Goal: Transaction & Acquisition: Book appointment/travel/reservation

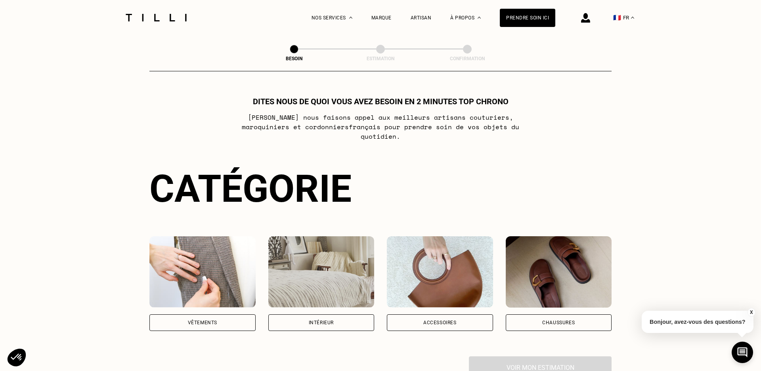
click at [524, 252] on img at bounding box center [559, 271] width 106 height 71
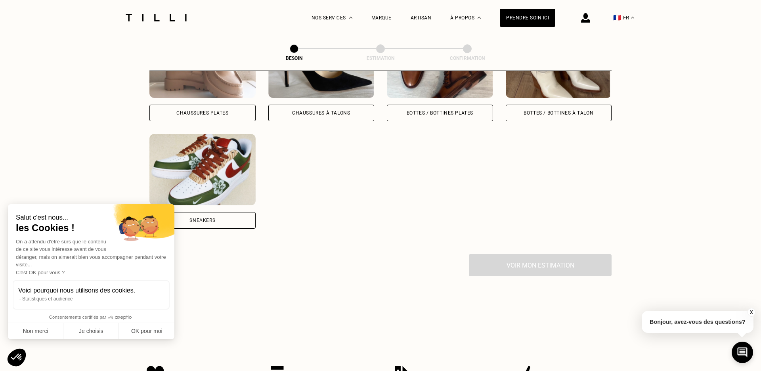
scroll to position [437, 0]
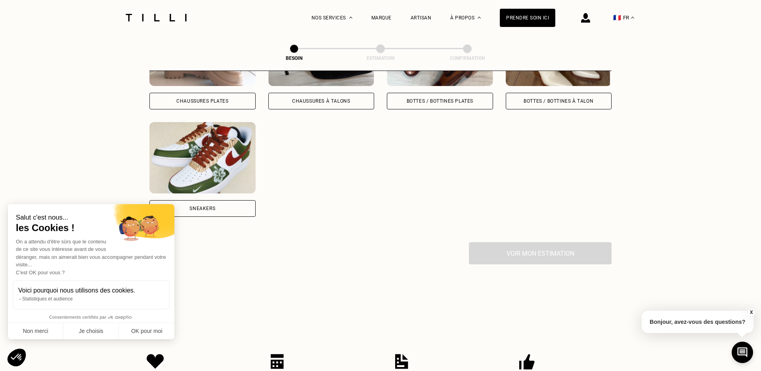
click at [214, 208] on div "Chaussures Plates Chaussures à Talons Bottes / Bottines plates Bottes / Bottine…" at bounding box center [380, 115] width 462 height 253
click at [210, 202] on div "Sneakers" at bounding box center [202, 208] width 106 height 17
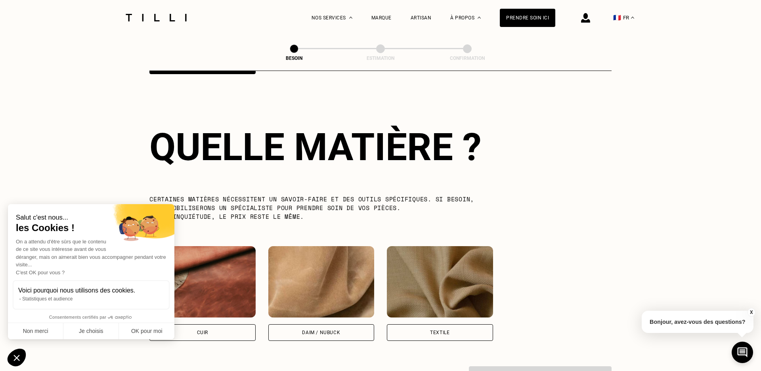
scroll to position [581, 0]
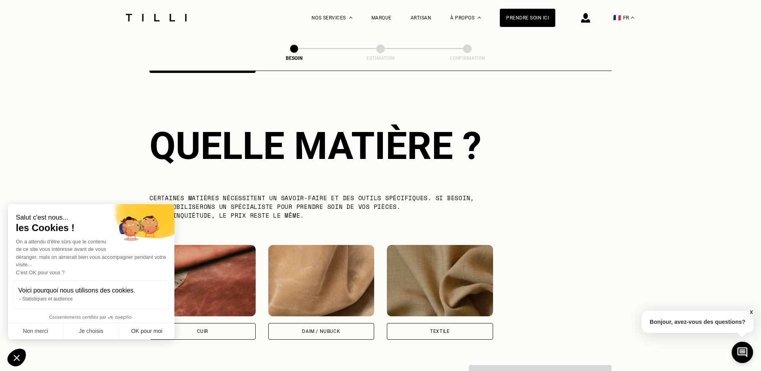
click at [151, 333] on button "OK pour moi" at bounding box center [146, 331] width 55 height 17
checkbox input "true"
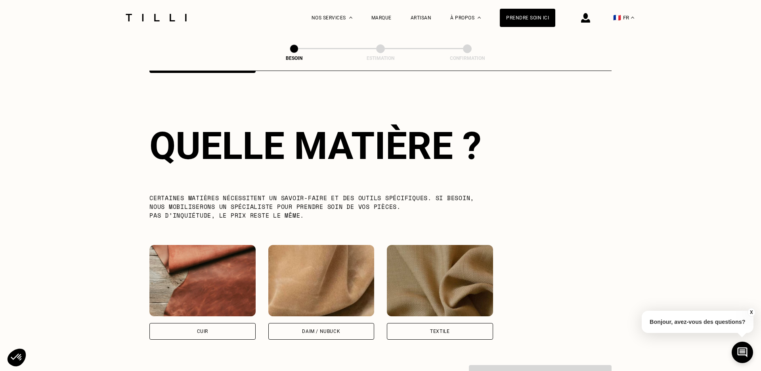
click at [480, 327] on div "Textile" at bounding box center [440, 331] width 106 height 17
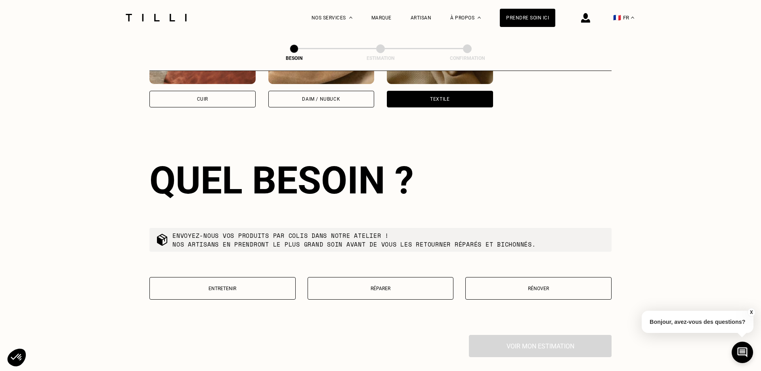
scroll to position [847, 0]
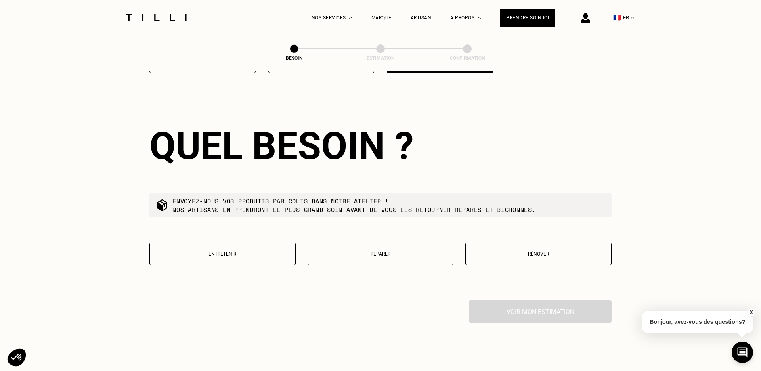
click at [394, 243] on button "Réparer" at bounding box center [381, 254] width 146 height 23
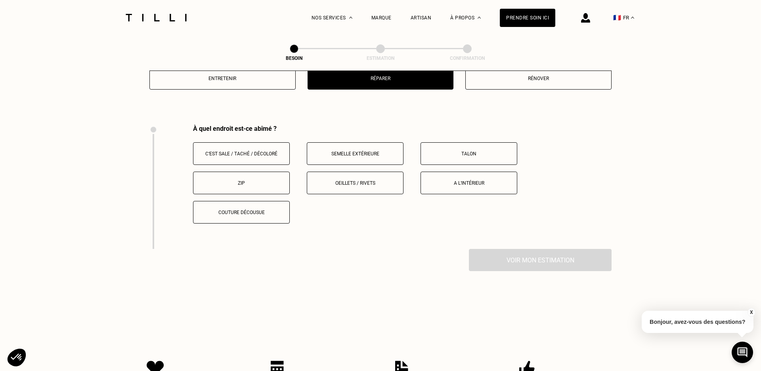
scroll to position [1049, 0]
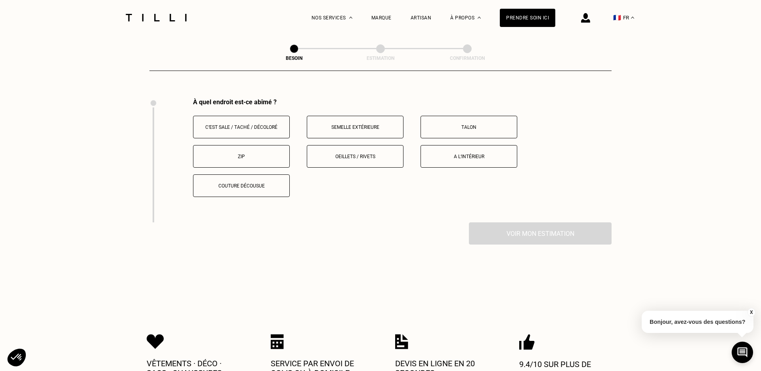
click at [460, 145] on button "A l‘intérieur" at bounding box center [468, 156] width 97 height 23
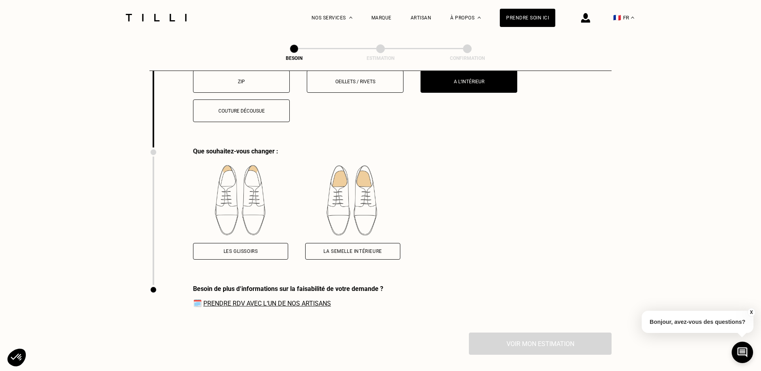
scroll to position [1114, 0]
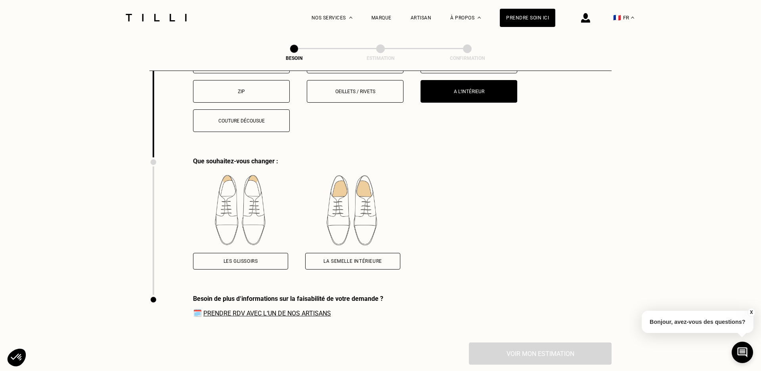
click at [288, 180] on img at bounding box center [240, 210] width 95 height 71
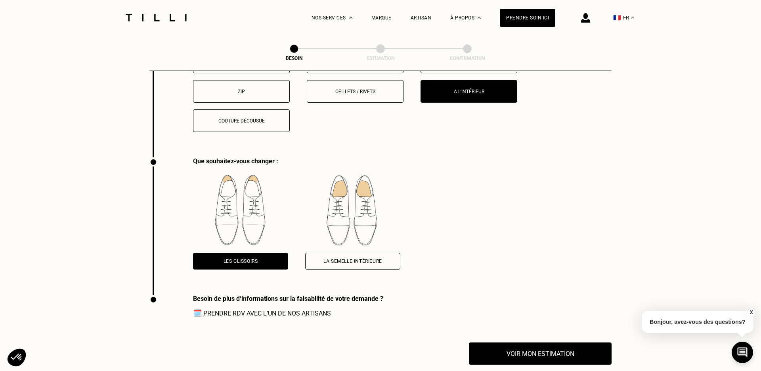
click at [400, 253] on div "La semelle intérieure" at bounding box center [352, 261] width 95 height 17
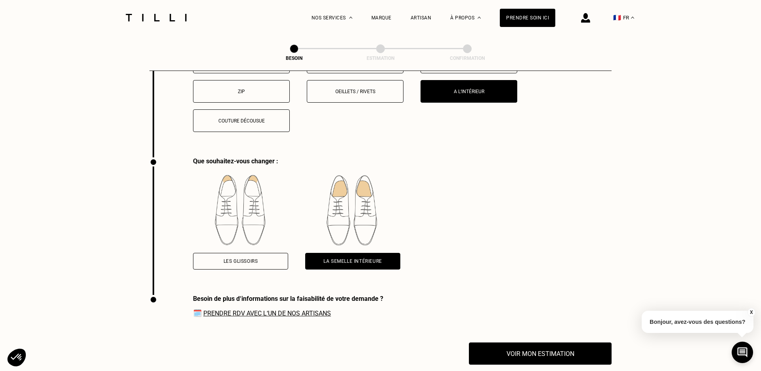
click at [288, 255] on div "Les glissoirs" at bounding box center [240, 261] width 95 height 17
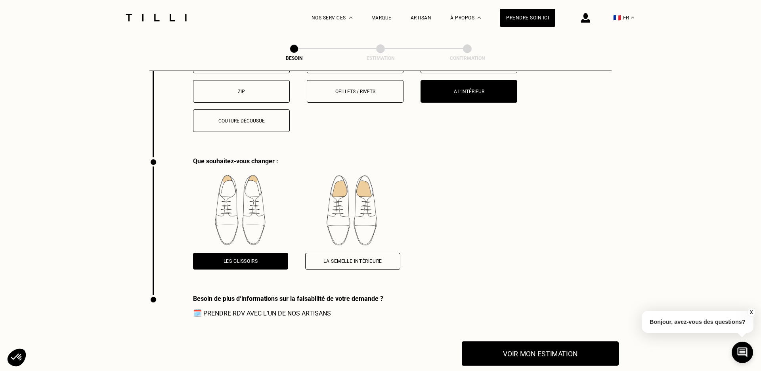
click at [537, 353] on button "Voir mon estimation" at bounding box center [540, 353] width 157 height 25
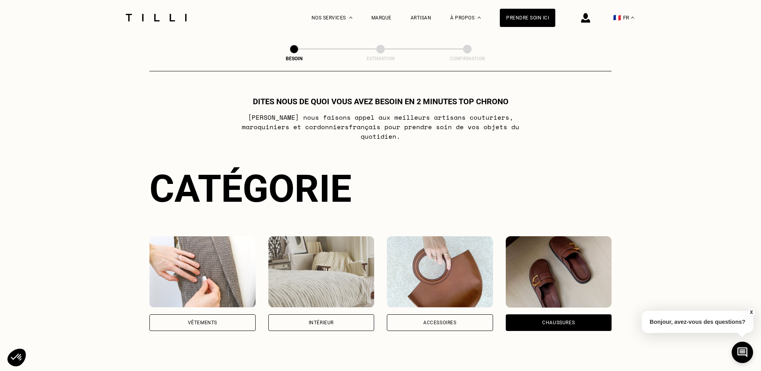
scroll to position [0, 0]
click at [468, 11] on div "À propos" at bounding box center [465, 17] width 31 height 35
click at [477, 61] on li "Nos boutiques" at bounding box center [478, 65] width 42 height 15
click at [488, 66] on span "Nos boutiques" at bounding box center [475, 67] width 36 height 6
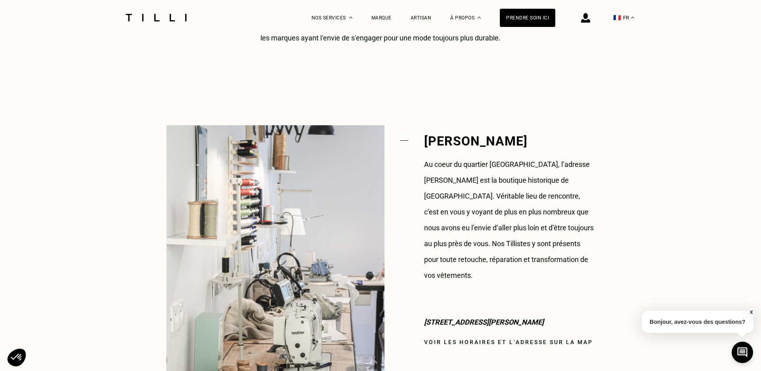
scroll to position [510, 0]
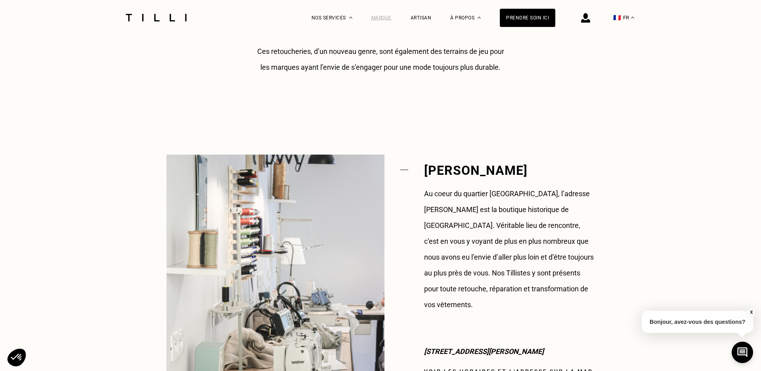
click at [380, 17] on div "Marque" at bounding box center [381, 18] width 20 height 6
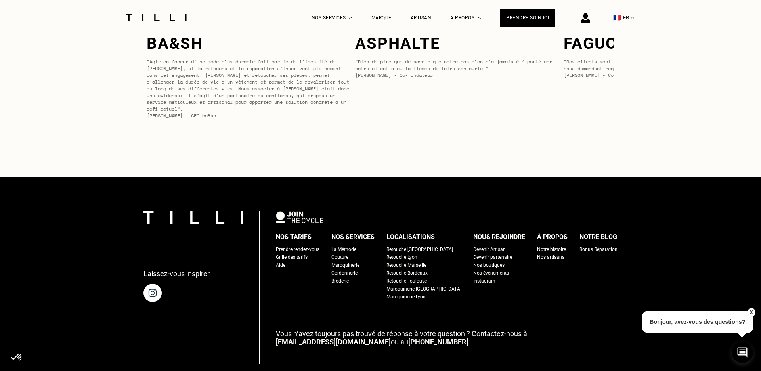
scroll to position [3331, 0]
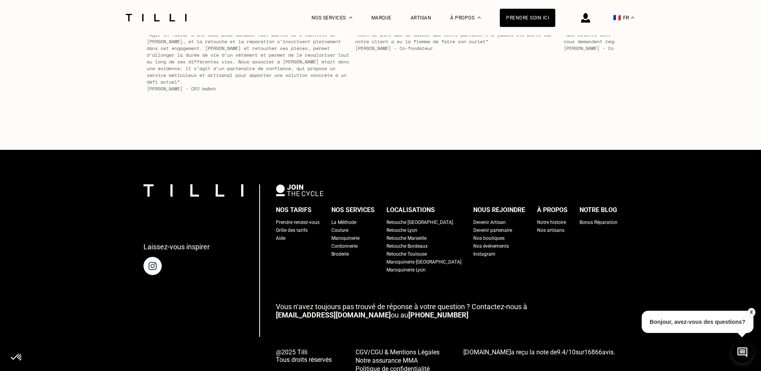
click at [408, 236] on div "Retouche Marseille" at bounding box center [406, 238] width 40 height 8
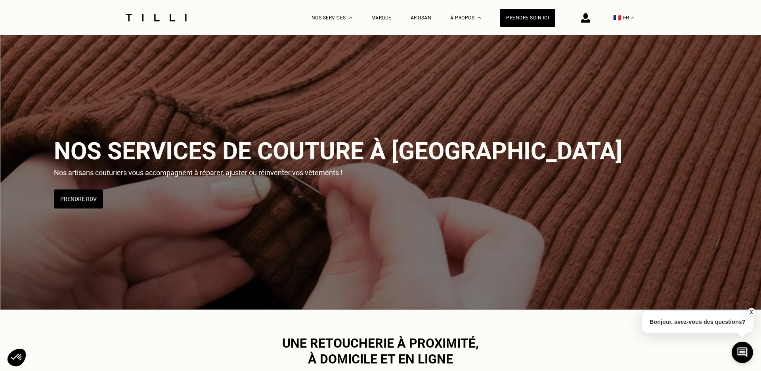
click at [310, 17] on div "Menu-méthode Menu-couture Menu-maroquinerie Menu-broderie Menu-cordonnerie Nos …" at bounding box center [380, 17] width 515 height 35
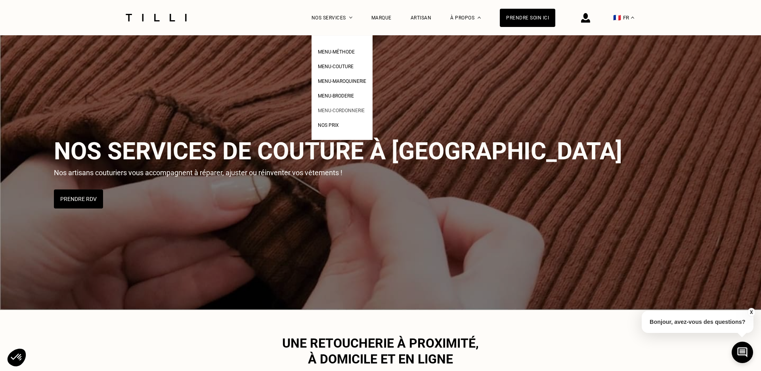
click at [338, 109] on span "Menu-cordonnerie" at bounding box center [341, 111] width 47 height 6
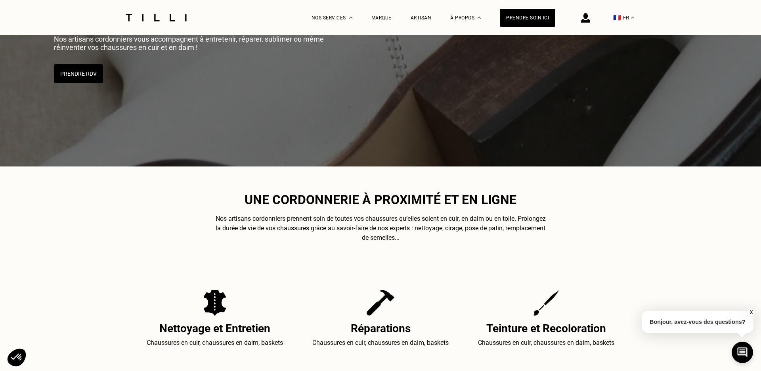
scroll to position [296, 0]
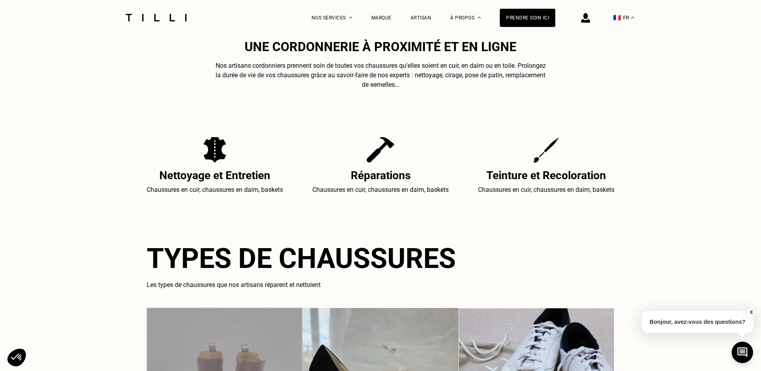
click at [369, 153] on img at bounding box center [380, 149] width 27 height 25
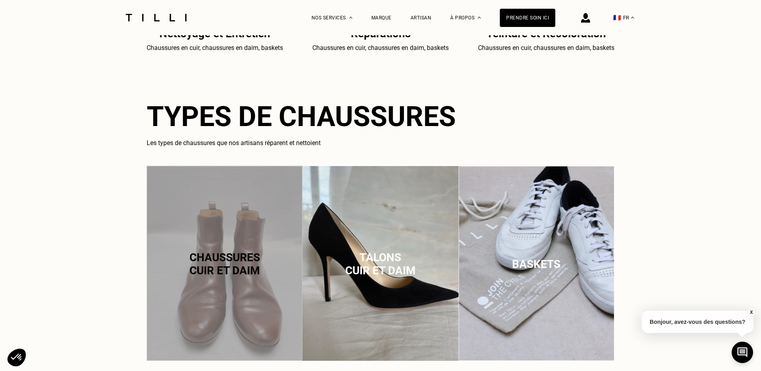
click at [527, 222] on img at bounding box center [536, 263] width 156 height 195
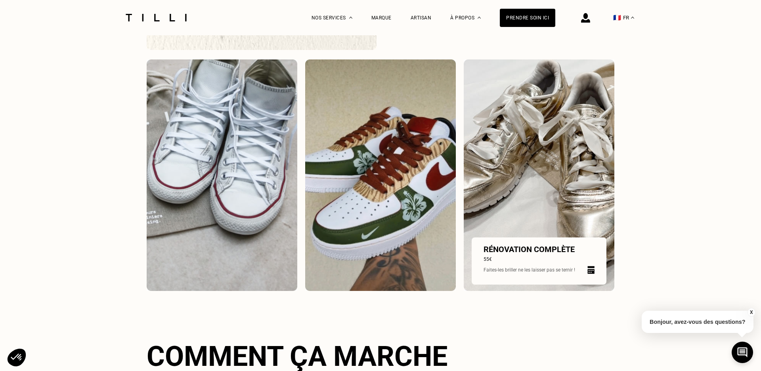
scroll to position [1048, 0]
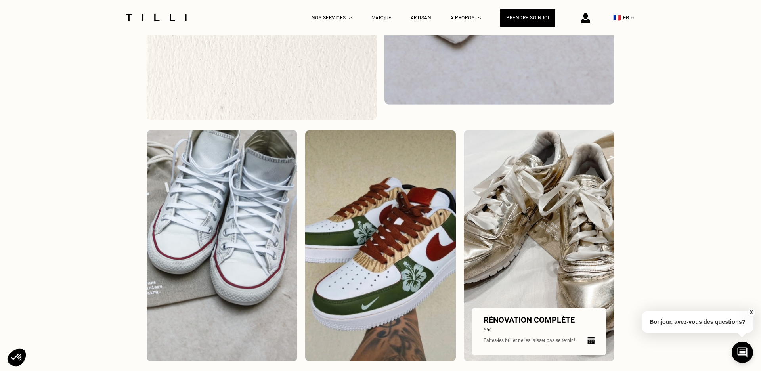
click at [521, 198] on img at bounding box center [539, 245] width 151 height 231
click at [530, 335] on div "Faites-les briller ne les laisser pas se ternir !" at bounding box center [538, 340] width 111 height 15
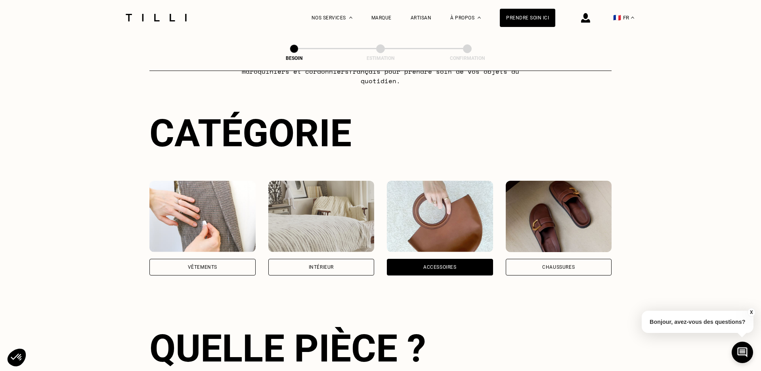
scroll to position [258, 0]
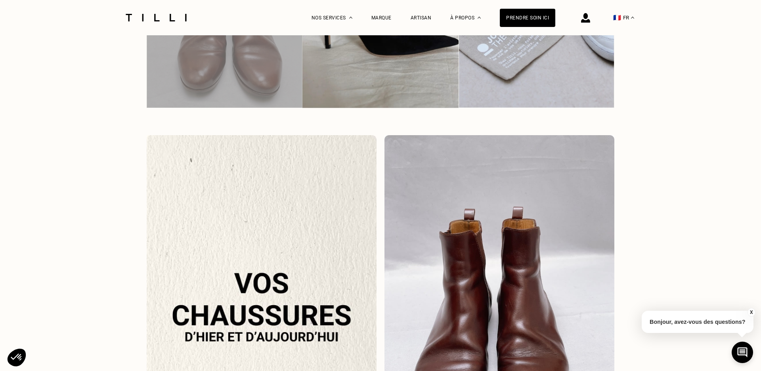
scroll to position [455, 0]
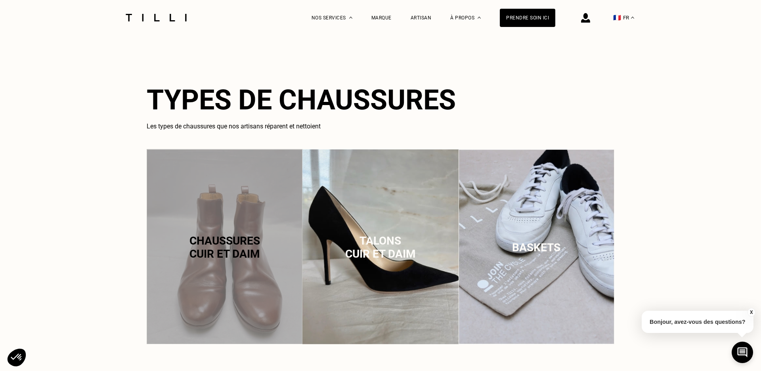
click at [577, 151] on img at bounding box center [536, 246] width 156 height 195
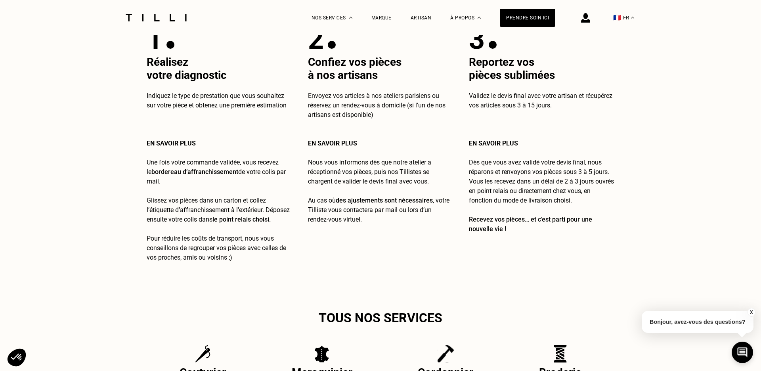
scroll to position [1486, 0]
